Goal: Check status: Check status

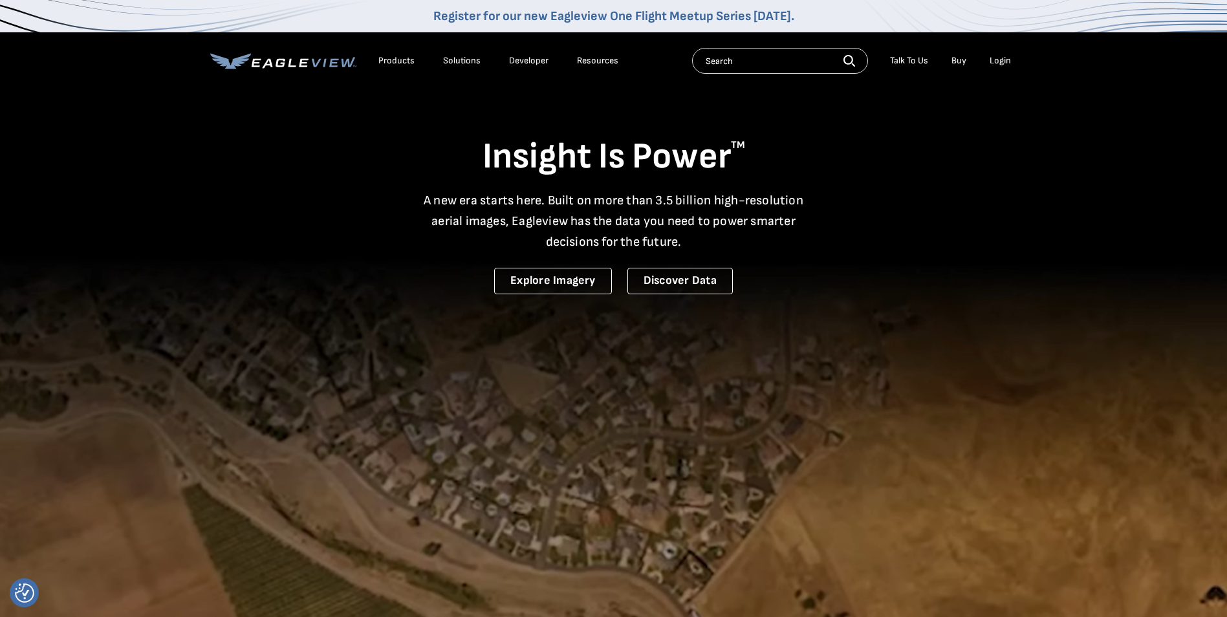
click at [997, 64] on div "Login" at bounding box center [1000, 61] width 21 height 12
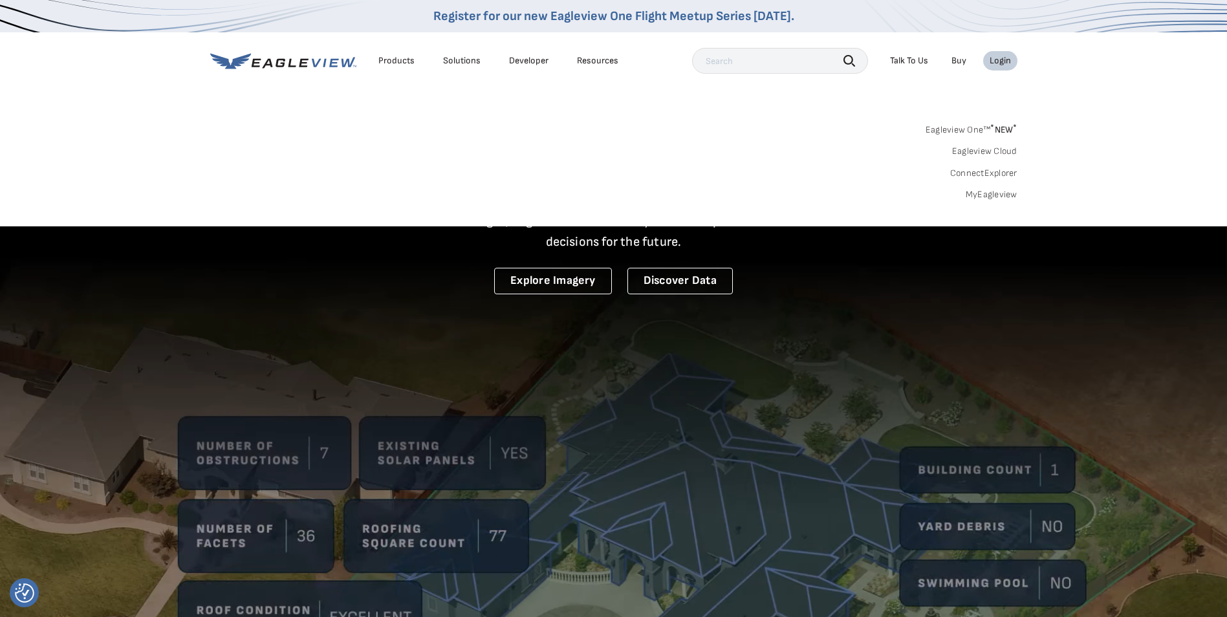
click at [999, 65] on div "Login" at bounding box center [1000, 61] width 21 height 12
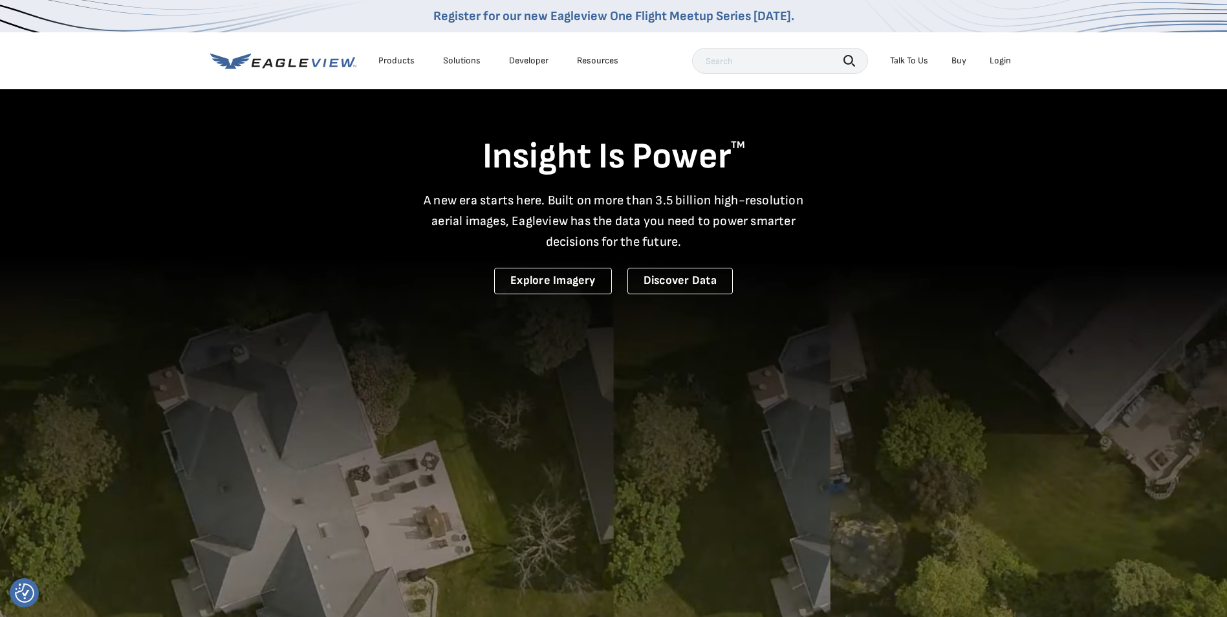
drag, startPoint x: 999, startPoint y: 65, endPoint x: 1005, endPoint y: 83, distance: 19.8
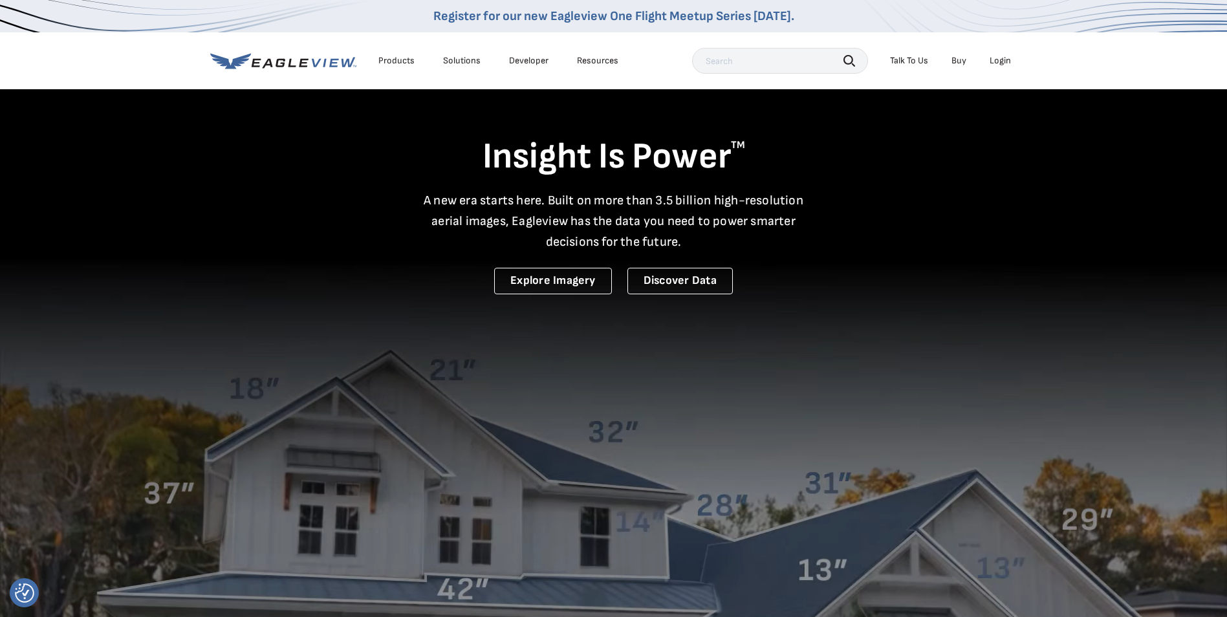
click at [1005, 83] on div "Products Solutions Developer Resources Search Talk To Us Buy Login" at bounding box center [613, 60] width 807 height 57
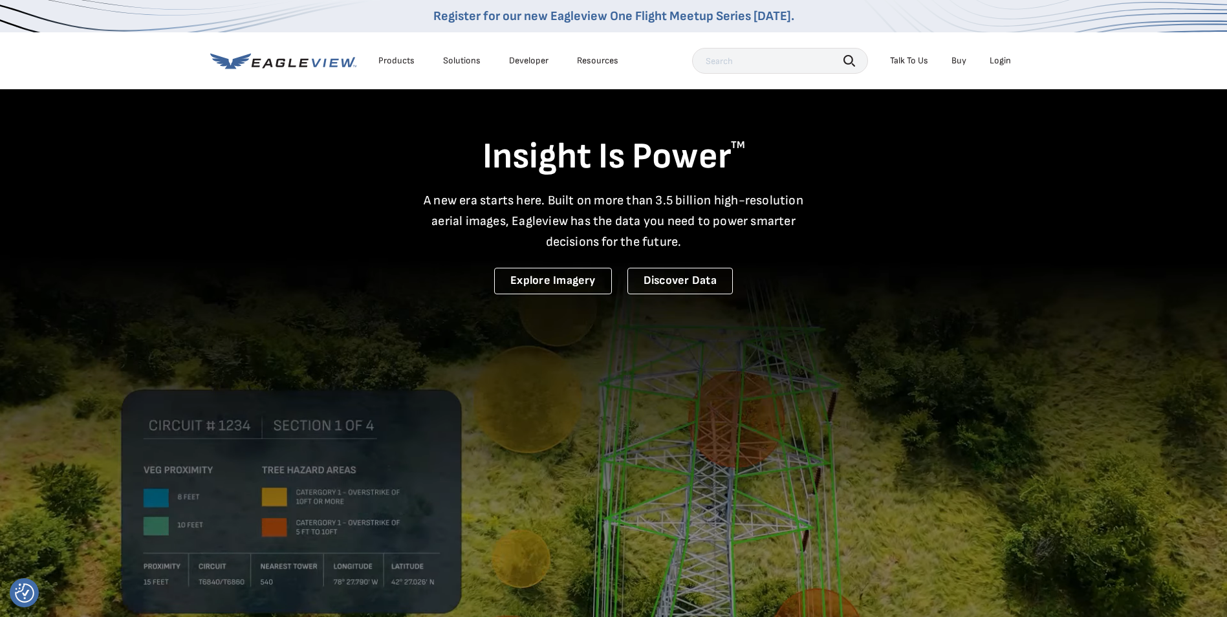
click at [997, 52] on li "Login" at bounding box center [1000, 60] width 34 height 19
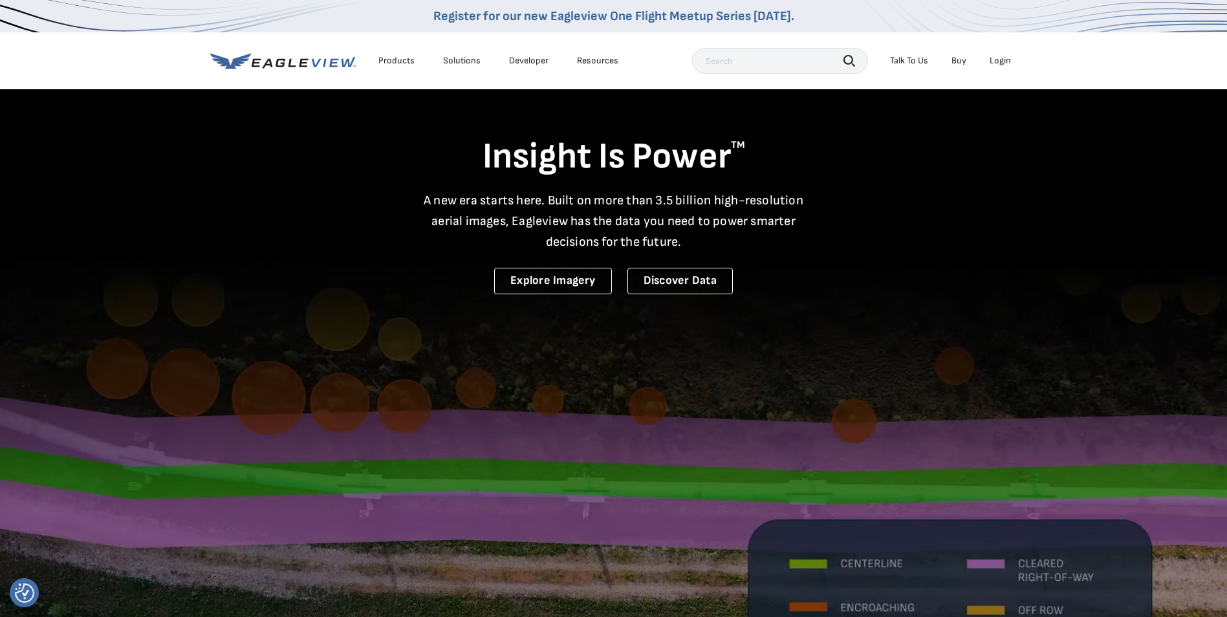
click at [996, 61] on div "Login" at bounding box center [1000, 61] width 21 height 12
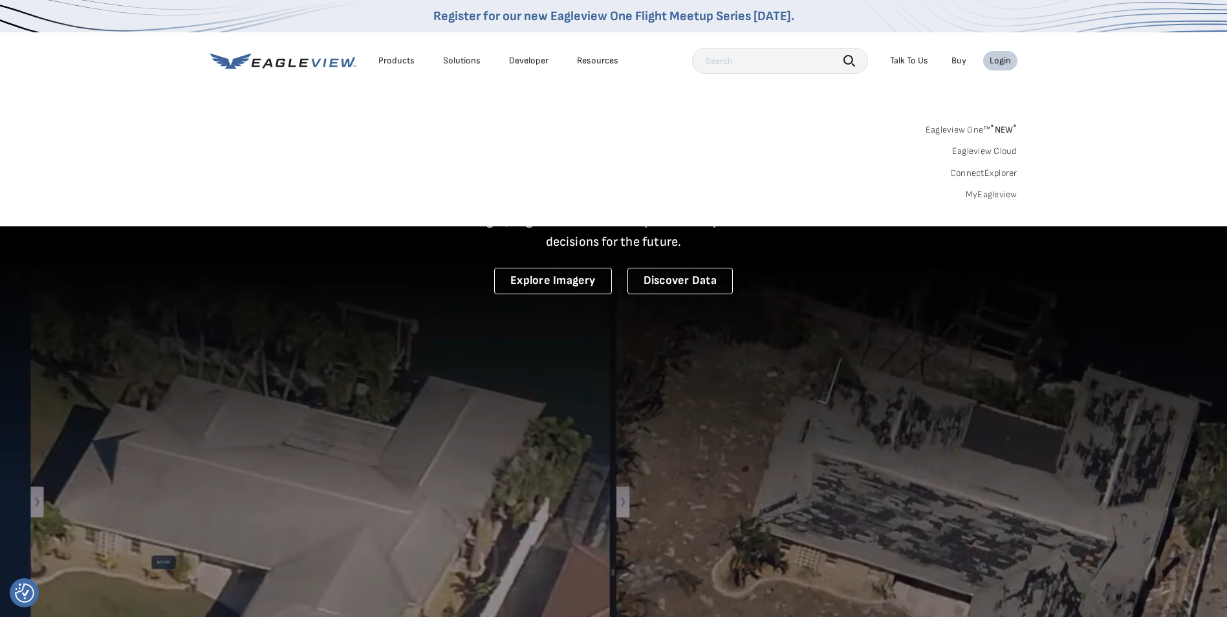
click at [987, 190] on link "MyEagleview" at bounding box center [992, 195] width 52 height 12
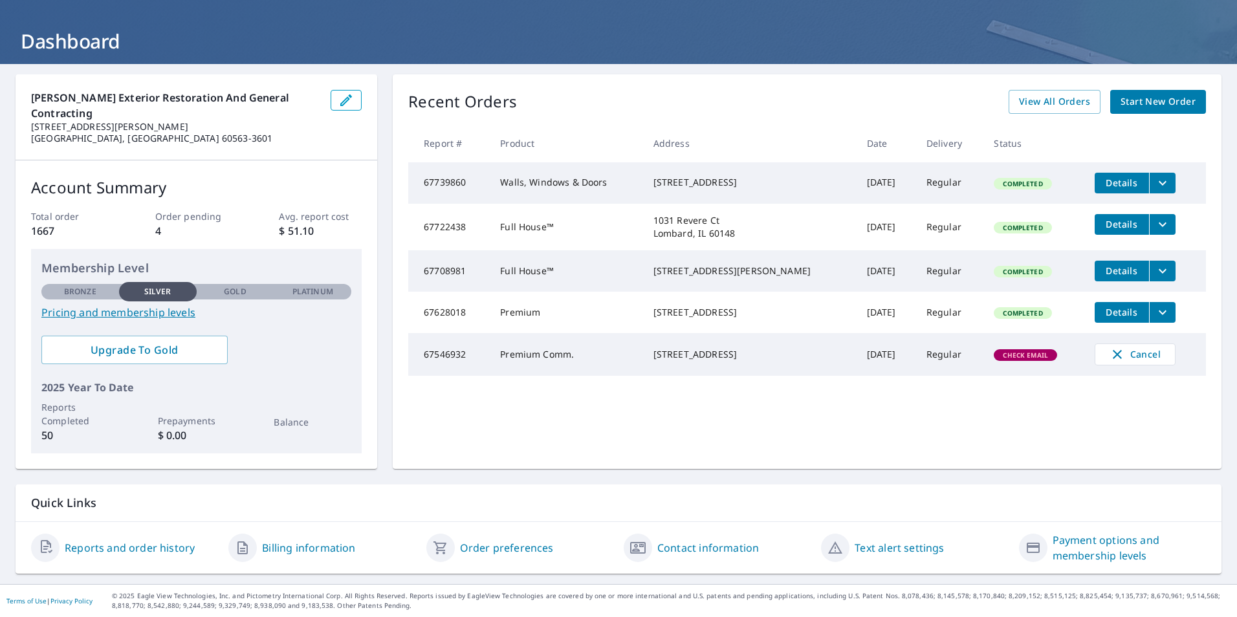
scroll to position [40, 0]
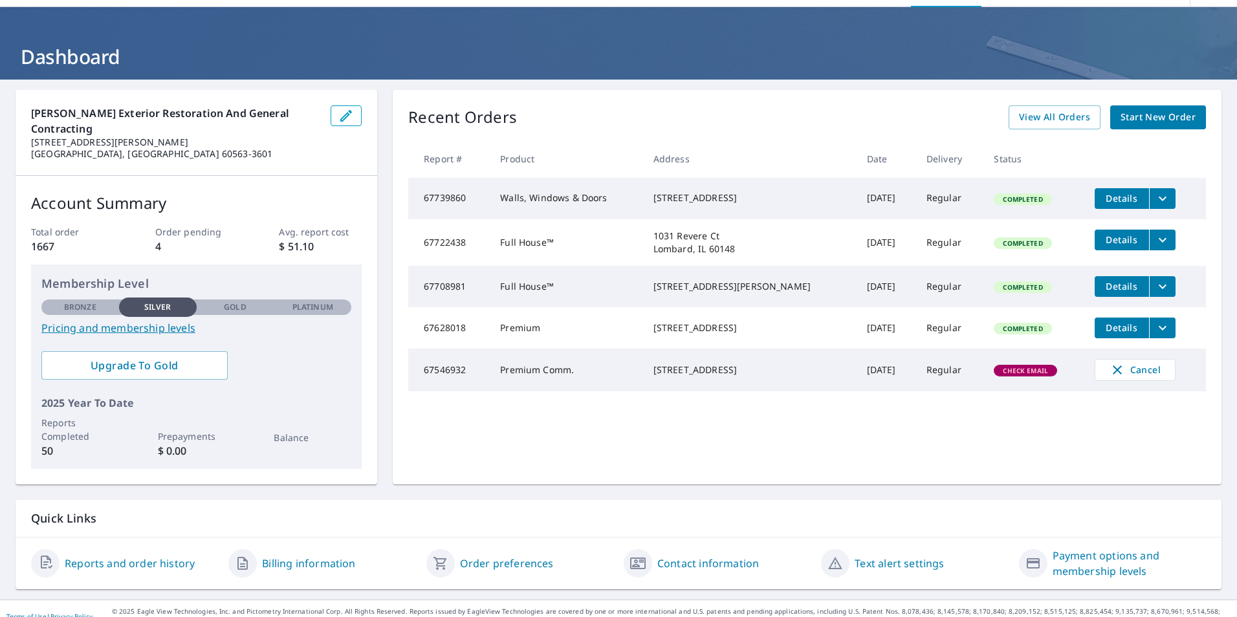
click at [118, 556] on link "Reports and order history" at bounding box center [130, 564] width 130 height 16
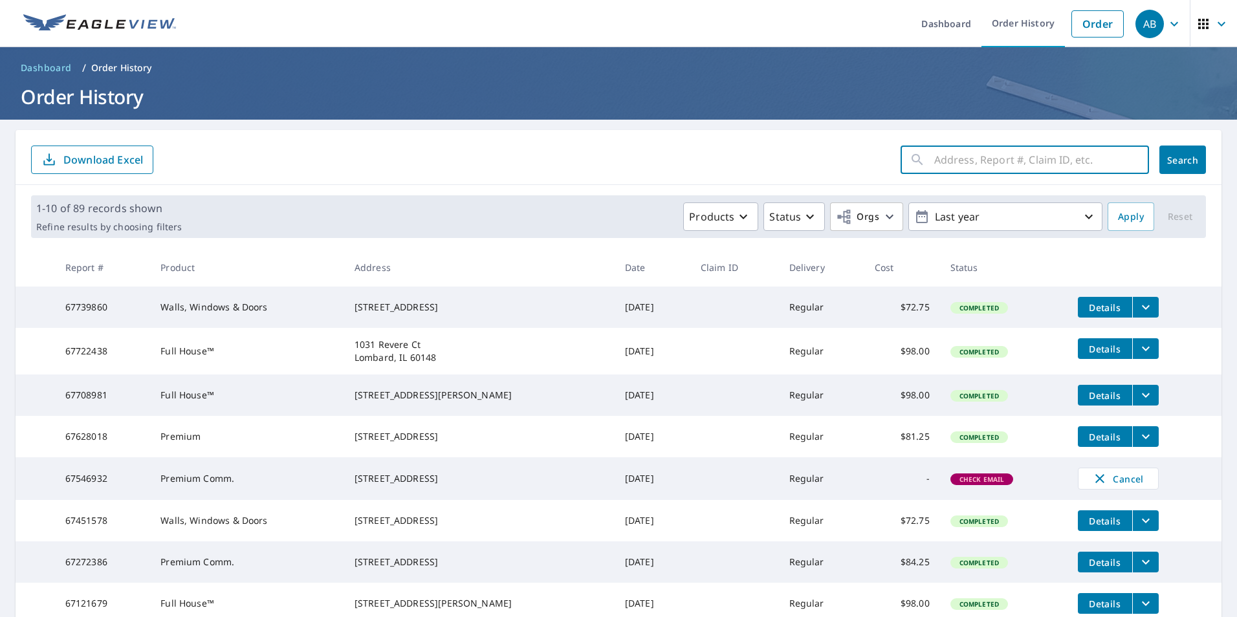
click at [959, 159] on input "text" at bounding box center [1041, 160] width 215 height 36
type input "1012 cherry ln"
click button "Search" at bounding box center [1182, 160] width 47 height 28
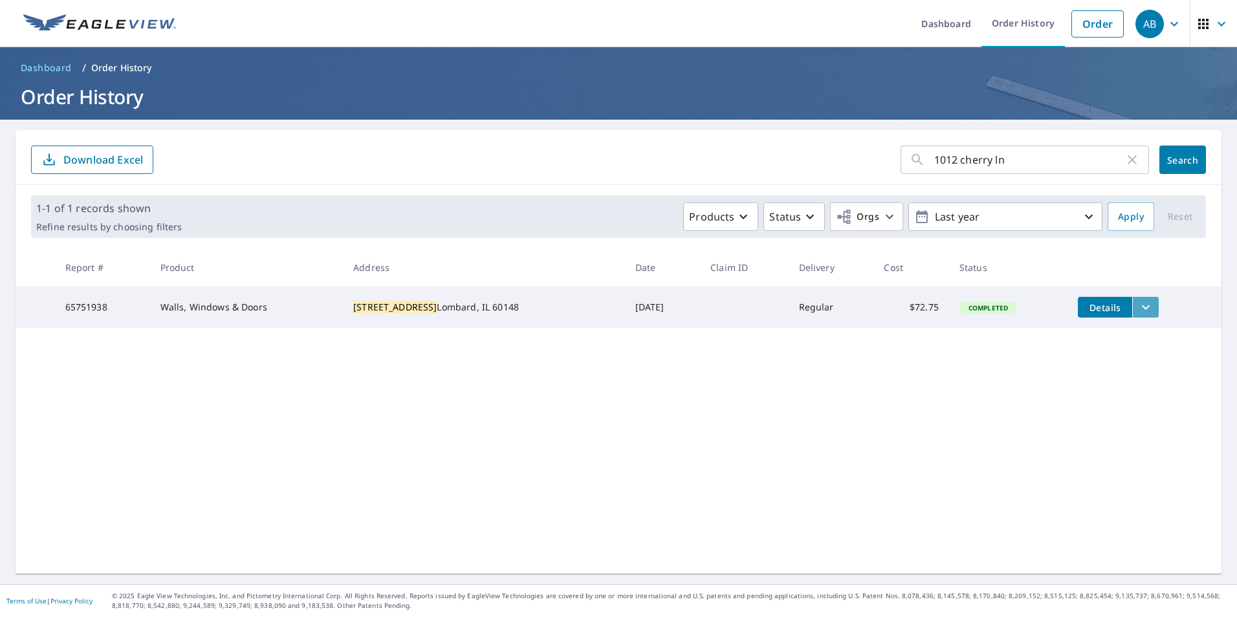
click at [1138, 307] on icon "filesDropdownBtn-65751938" at bounding box center [1146, 308] width 16 height 16
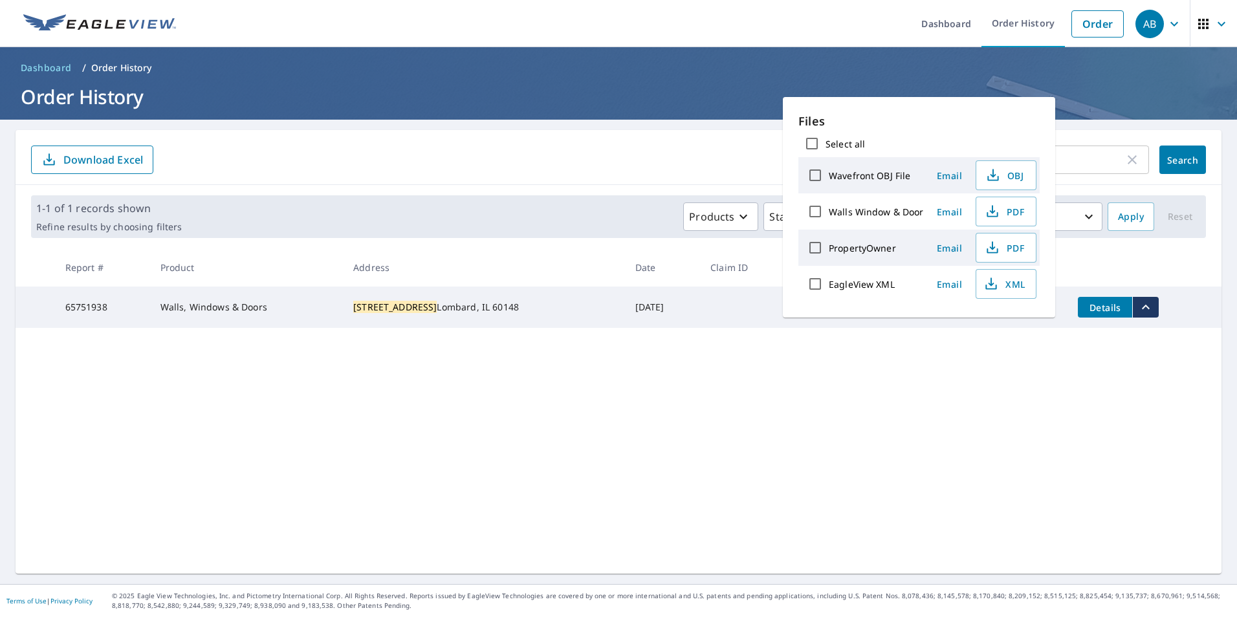
click at [871, 210] on label "Walls Window & Door" at bounding box center [876, 212] width 95 height 12
click at [829, 210] on input "Walls Window & Door" at bounding box center [815, 211] width 27 height 27
checkbox input "true"
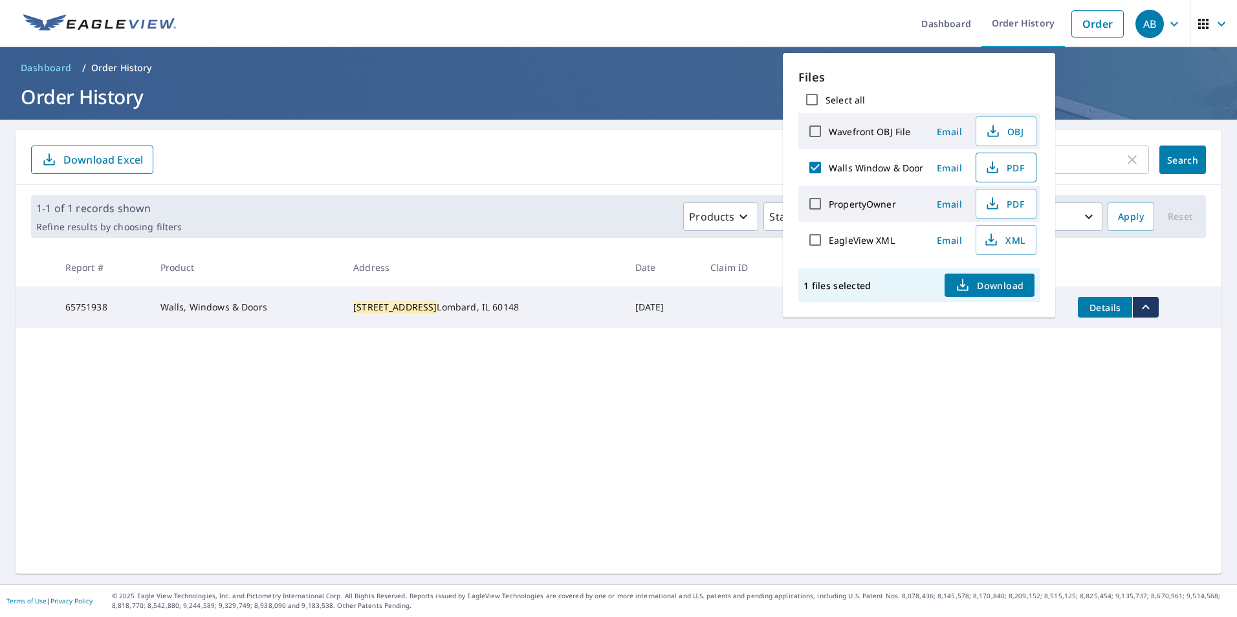
click at [998, 173] on icon "button" at bounding box center [993, 168] width 16 height 16
click at [411, 292] on td "1012 Cherry Ln Lombard, IL 60148" at bounding box center [484, 307] width 282 height 41
